Goal: Navigation & Orientation: Find specific page/section

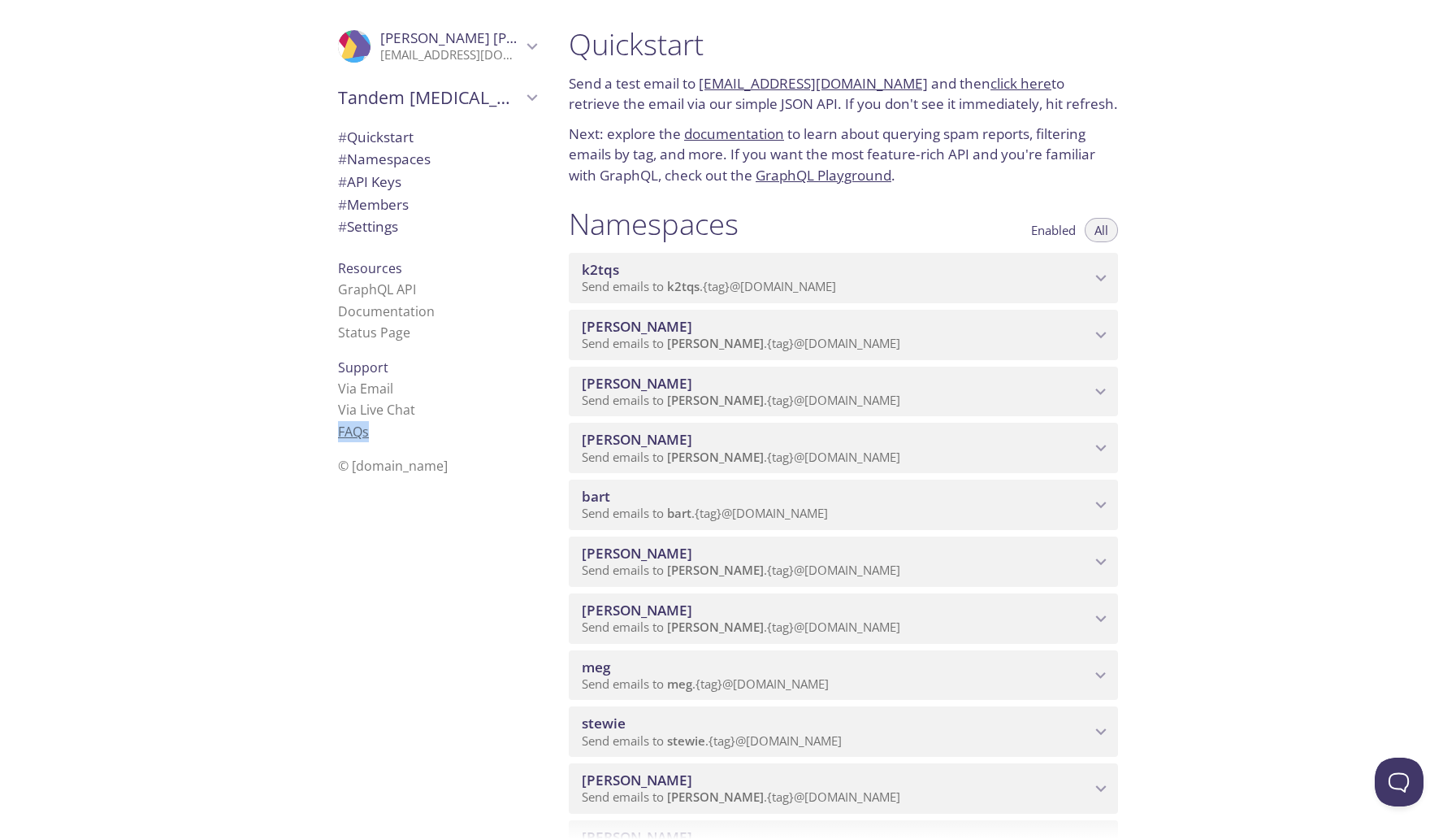
click at [338, 433] on link "FAQ s" at bounding box center [353, 431] width 31 height 18
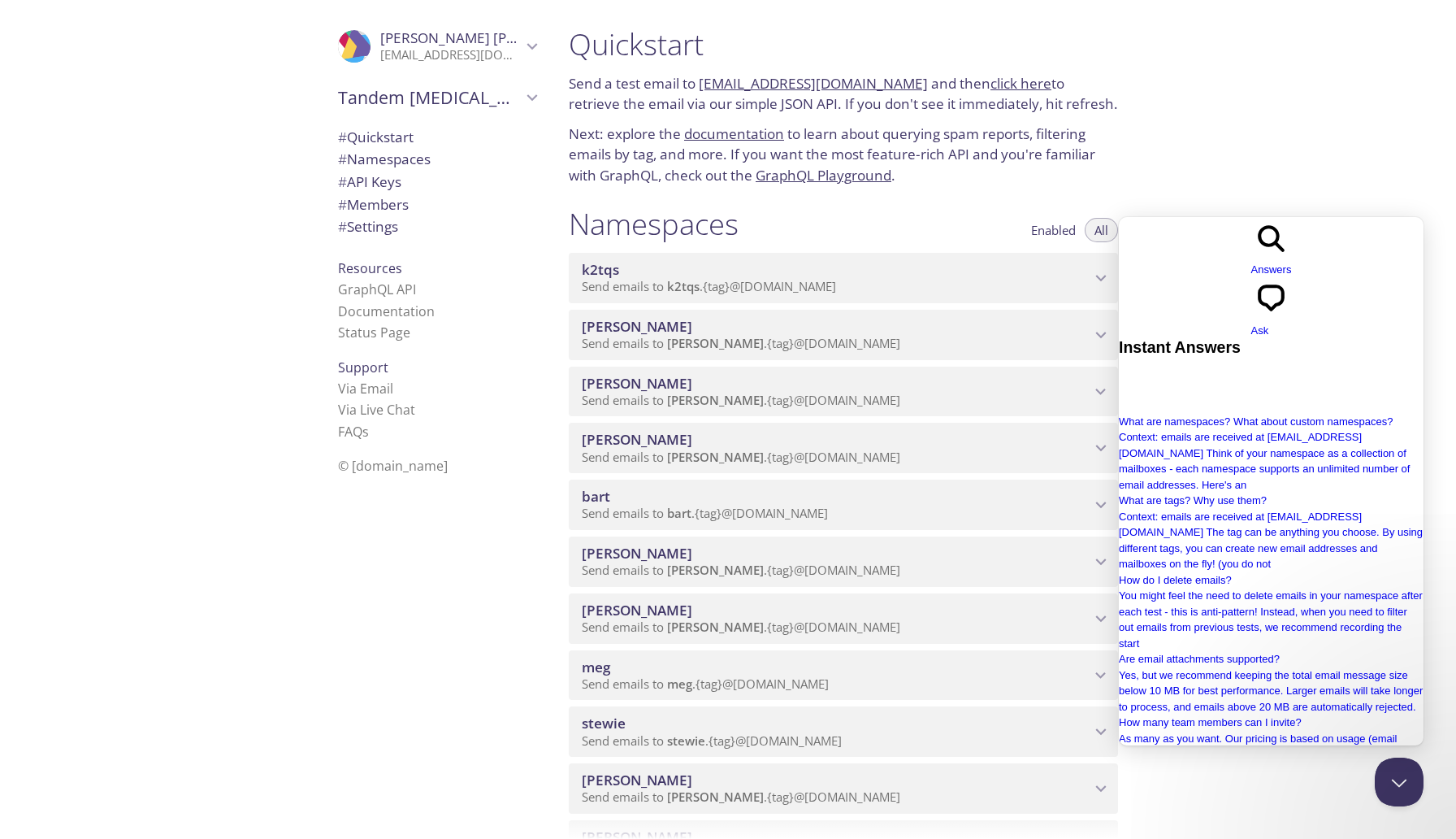
click at [1398, 151] on div "Quickstart Send a test email to [EMAIL_ADDRESS][DOMAIN_NAME] and then click her…" at bounding box center [1007, 419] width 901 height 839
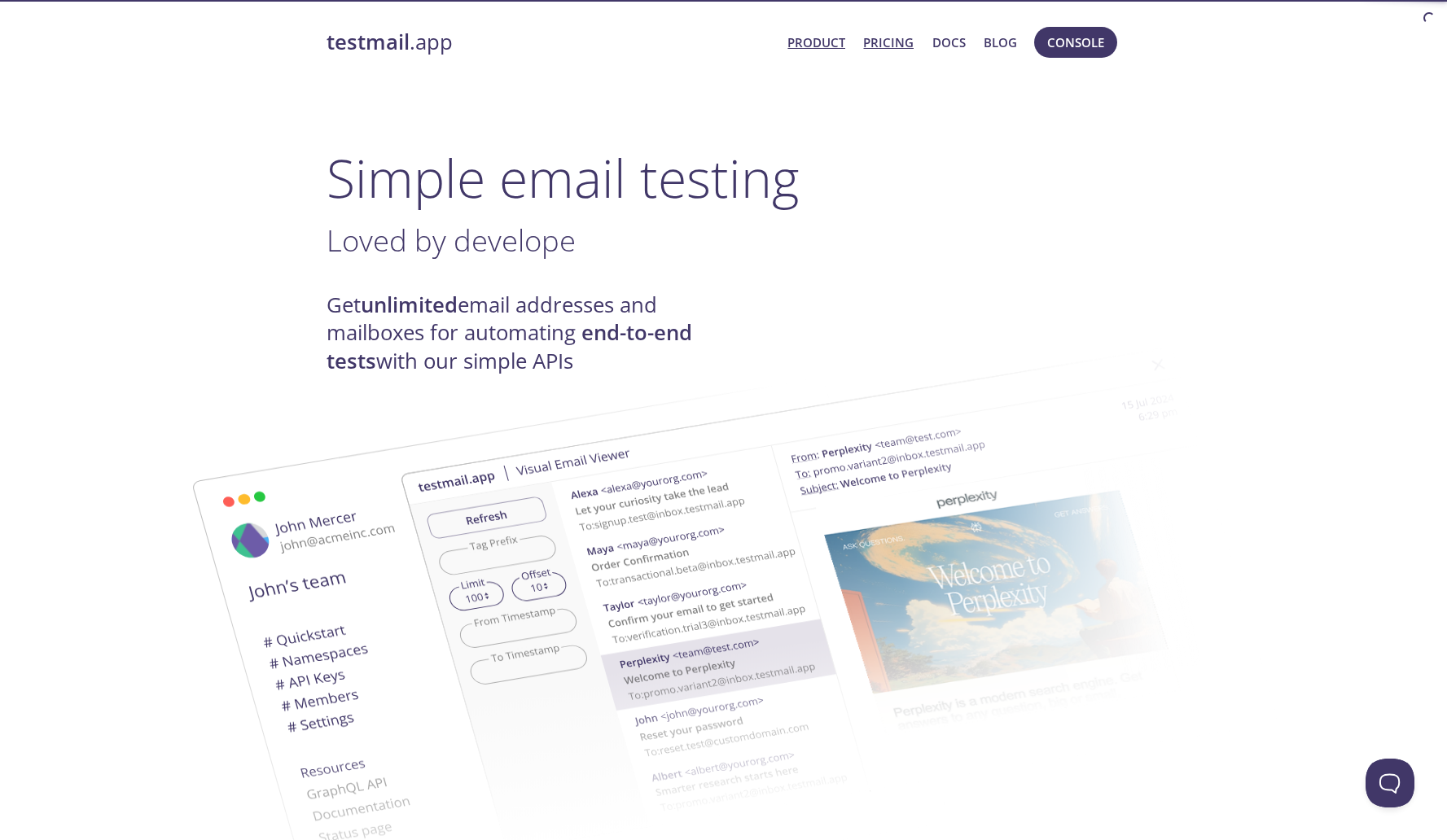
click at [893, 38] on link "Pricing" at bounding box center [888, 42] width 51 height 21
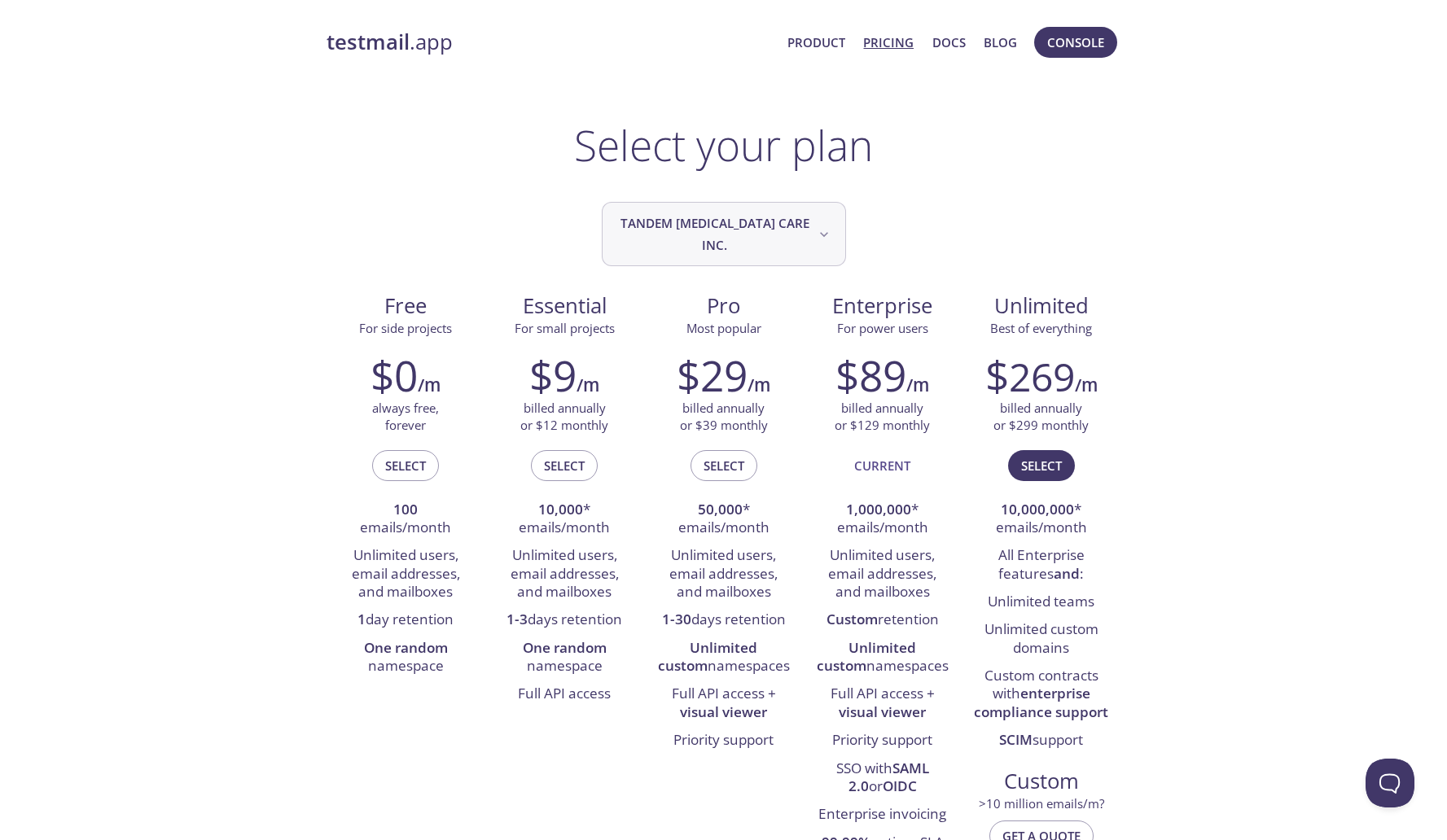
click at [782, 205] on button "Tandem [MEDICAL_DATA] Care Inc." at bounding box center [724, 233] width 245 height 64
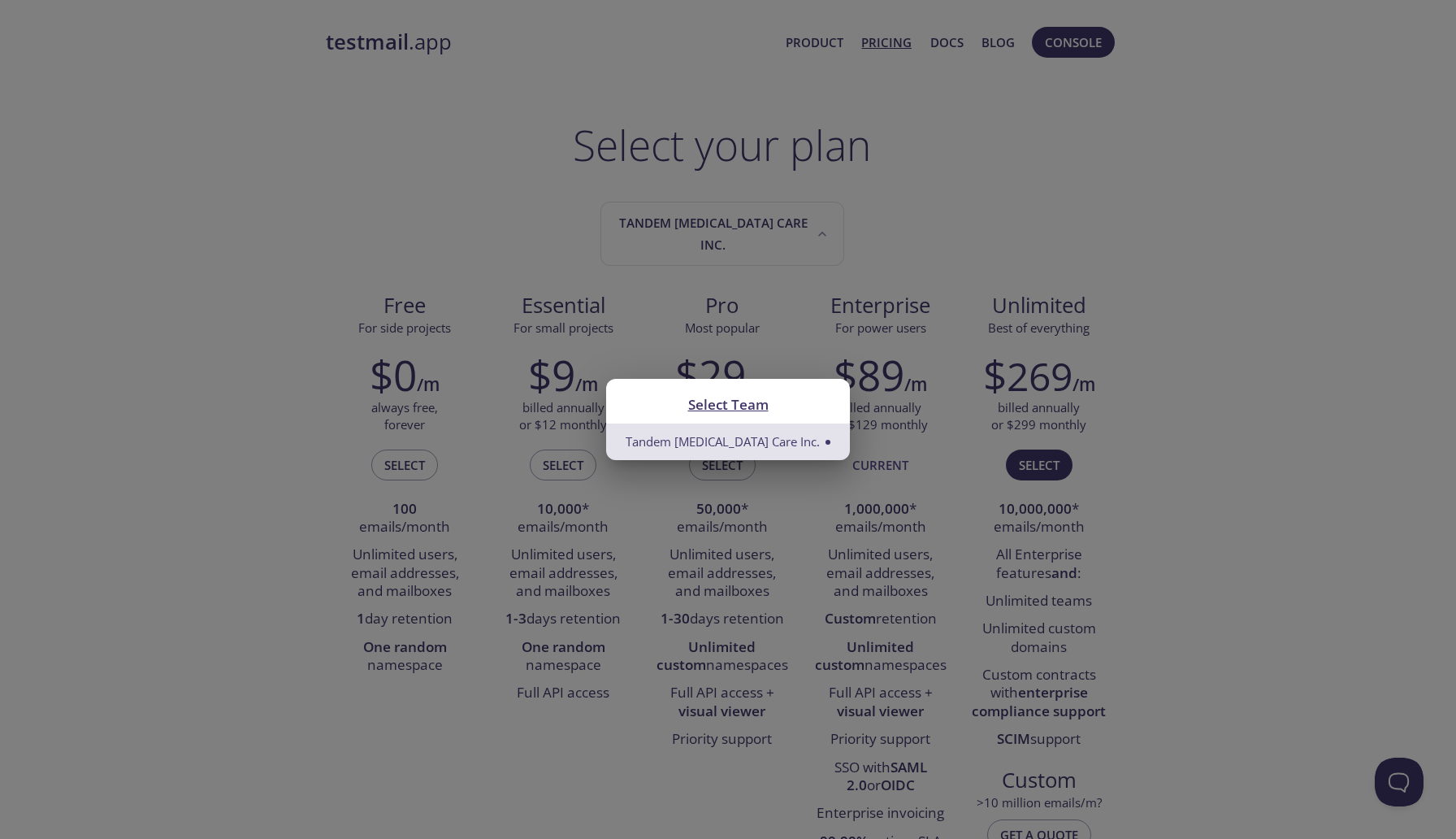
click at [842, 199] on div "Select Team Tandem Diabetes Care Inc." at bounding box center [728, 419] width 1456 height 839
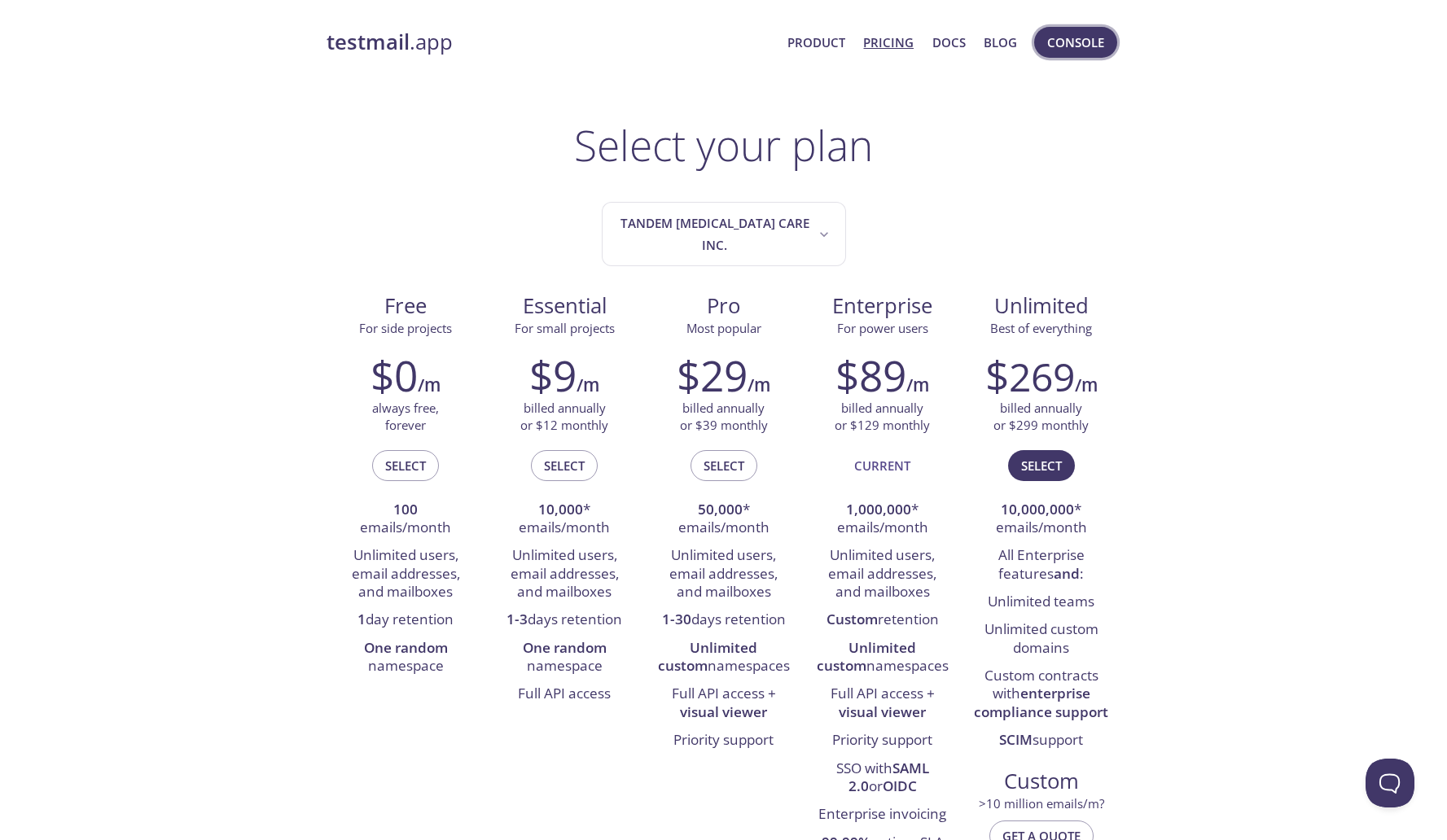
click at [1056, 49] on span "Console" at bounding box center [1075, 42] width 57 height 21
